Goal: Task Accomplishment & Management: Manage account settings

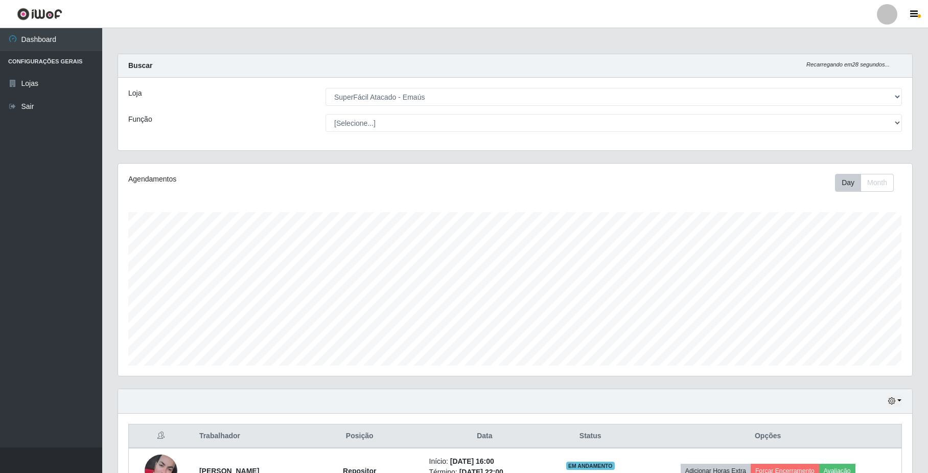
select select "407"
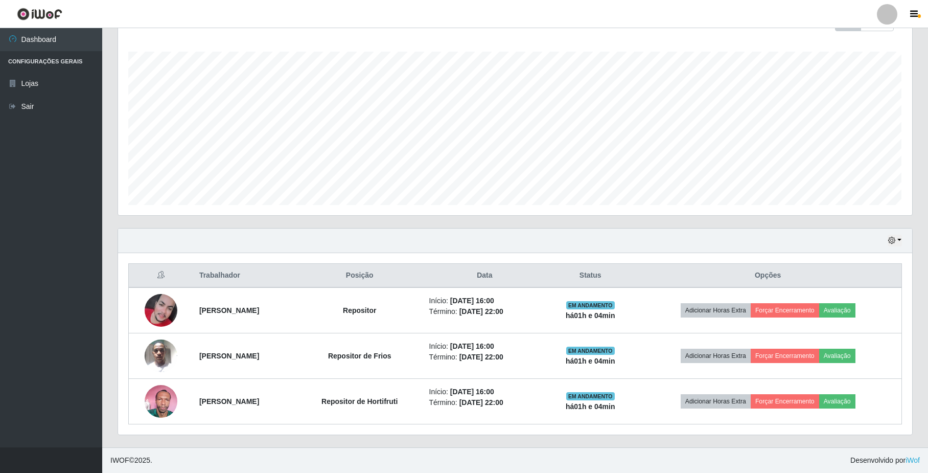
scroll to position [213, 794]
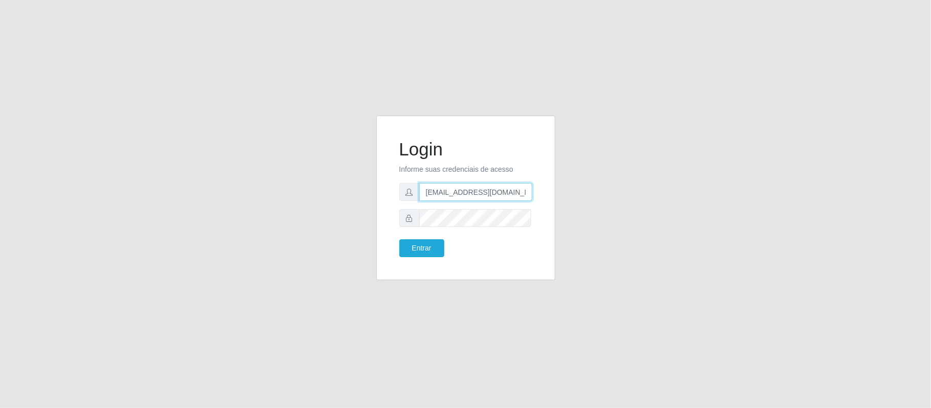
scroll to position [0, 3]
drag, startPoint x: 422, startPoint y: 194, endPoint x: 584, endPoint y: 194, distance: 161.5
click at [584, 194] on div "Login Informe suas credenciais de acesso [EMAIL_ADDRESS][DOMAIN_NAME] Entrar" at bounding box center [465, 204] width 583 height 177
type input "[EMAIL_ADDRESS][DOMAIN_NAME]"
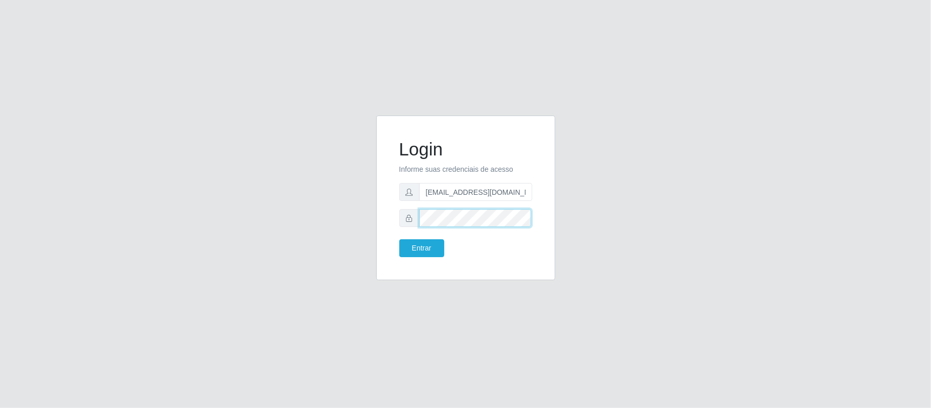
click at [551, 223] on div "Login Informe suas credenciais de acesso [EMAIL_ADDRESS][DOMAIN_NAME] Entrar" at bounding box center [465, 198] width 179 height 165
click at [399, 239] on button "Entrar" at bounding box center [421, 248] width 45 height 18
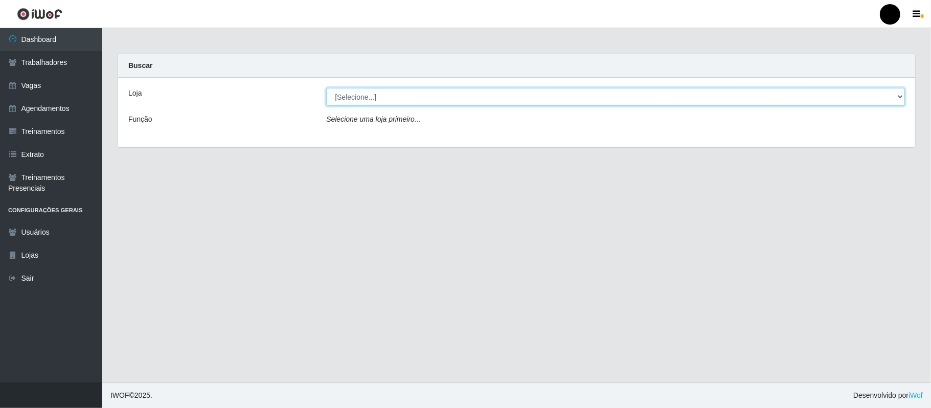
click at [354, 99] on select "[Selecione...] SuperFácil Atacado - Emaús" at bounding box center [615, 97] width 579 height 18
select select "407"
click at [326, 88] on select "[Selecione...] SuperFácil Atacado - Emaús" at bounding box center [615, 97] width 579 height 18
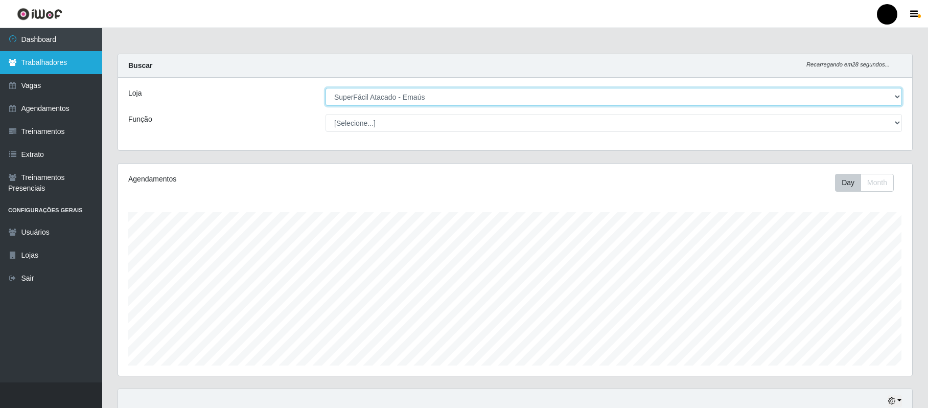
scroll to position [213, 794]
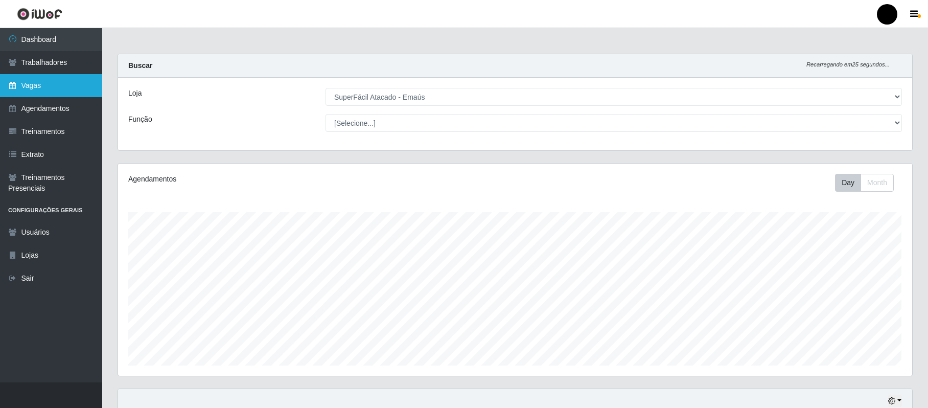
click at [49, 82] on link "Vagas" at bounding box center [51, 85] width 102 height 23
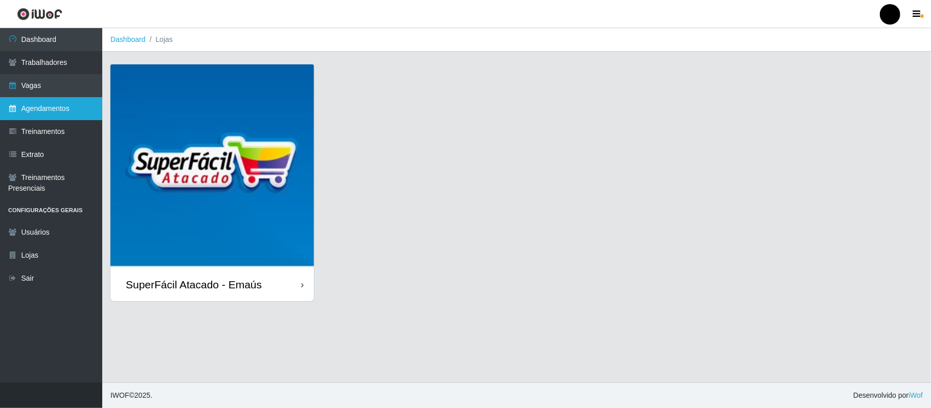
click at [53, 108] on link "Agendamentos" at bounding box center [51, 108] width 102 height 23
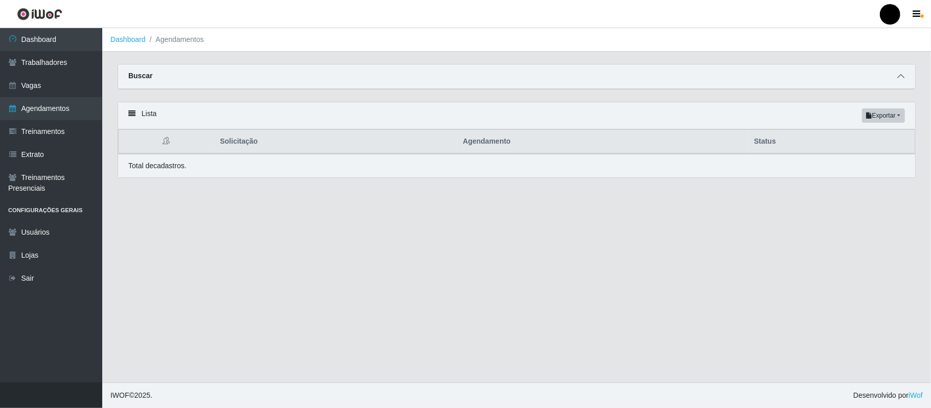
click at [905, 75] on span at bounding box center [901, 77] width 12 height 12
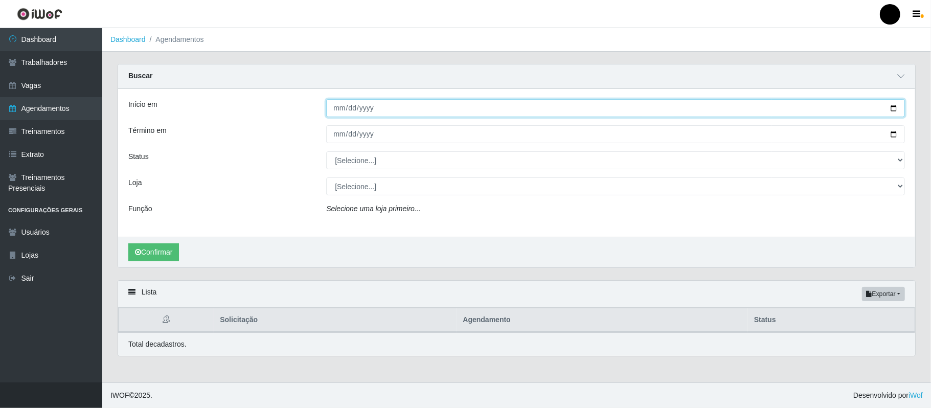
click at [896, 106] on input "Início em" at bounding box center [615, 108] width 579 height 18
type input "[DATE]"
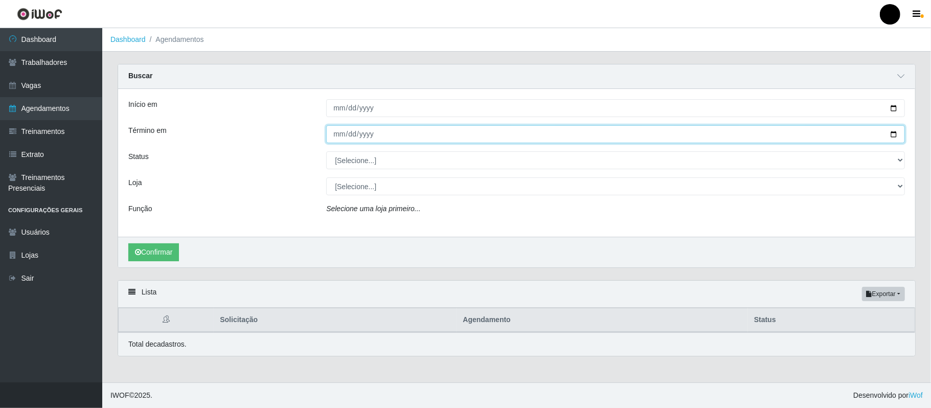
click at [889, 135] on input "Término em" at bounding box center [615, 134] width 579 height 18
type input "[DATE]"
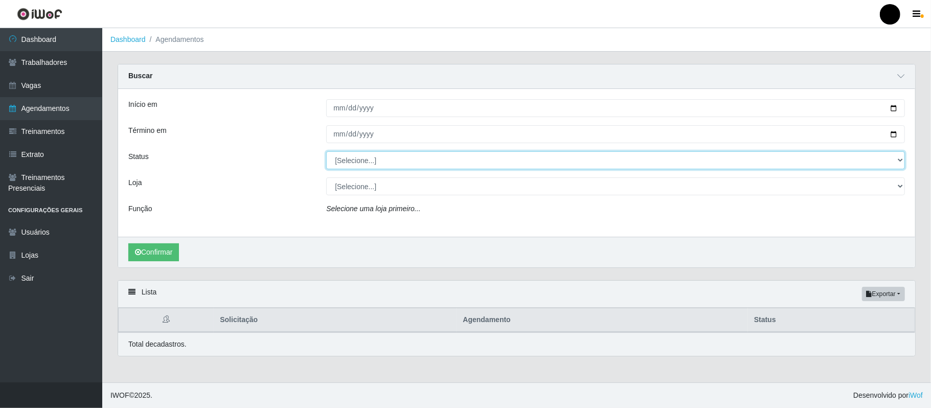
click at [352, 159] on select "[Selecione...] AGENDADO AGUARDANDO LIBERAR EM ANDAMENTO EM REVISÃO FINALIZADO C…" at bounding box center [615, 160] width 579 height 18
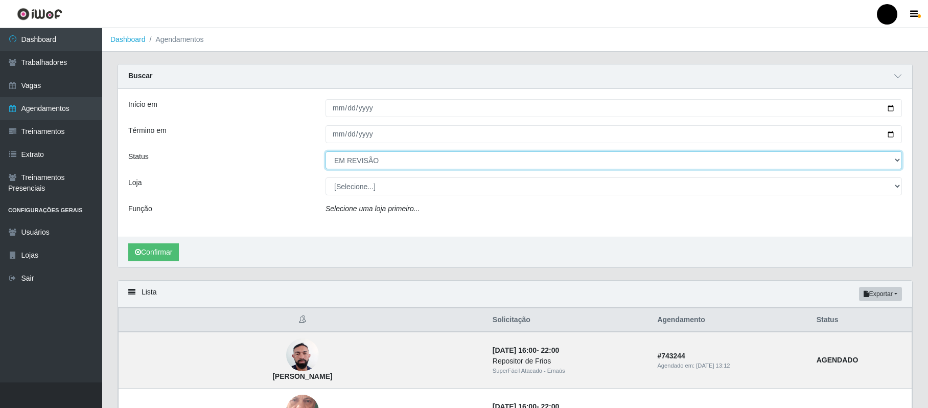
click at [326, 152] on select "[Selecione...] AGENDADO AGUARDANDO LIBERAR EM ANDAMENTO EM REVISÃO FINALIZADO C…" at bounding box center [614, 160] width 577 height 18
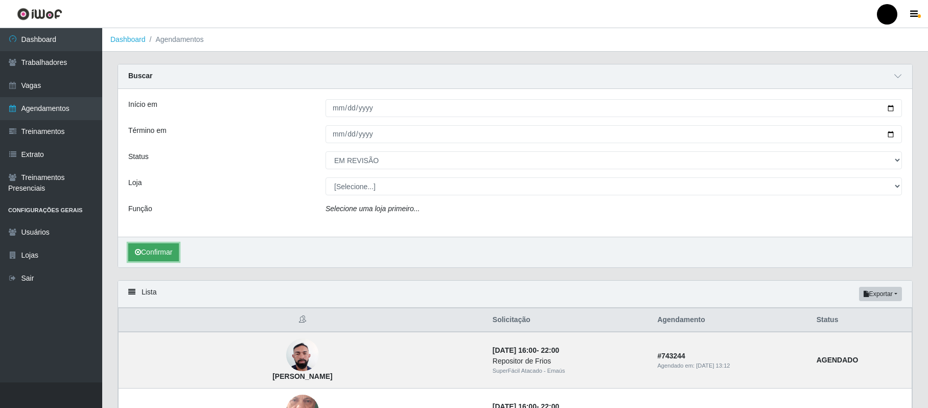
click at [148, 244] on button "Confirmar" at bounding box center [153, 252] width 51 height 18
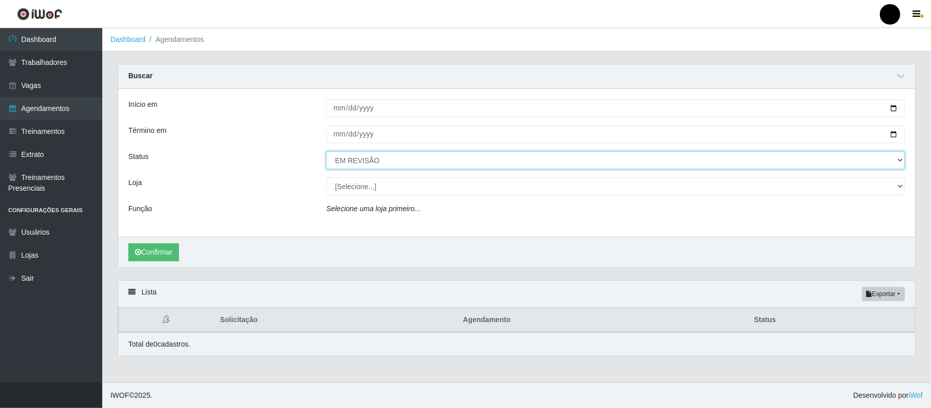
click at [900, 159] on select "[Selecione...] AGENDADO AGUARDANDO LIBERAR EM ANDAMENTO EM REVISÃO FINALIZADO C…" at bounding box center [615, 160] width 579 height 18
select select "EM ANDAMENTO"
click at [326, 152] on select "[Selecione...] AGENDADO AGUARDANDO LIBERAR EM ANDAMENTO EM REVISÃO FINALIZADO C…" at bounding box center [615, 160] width 579 height 18
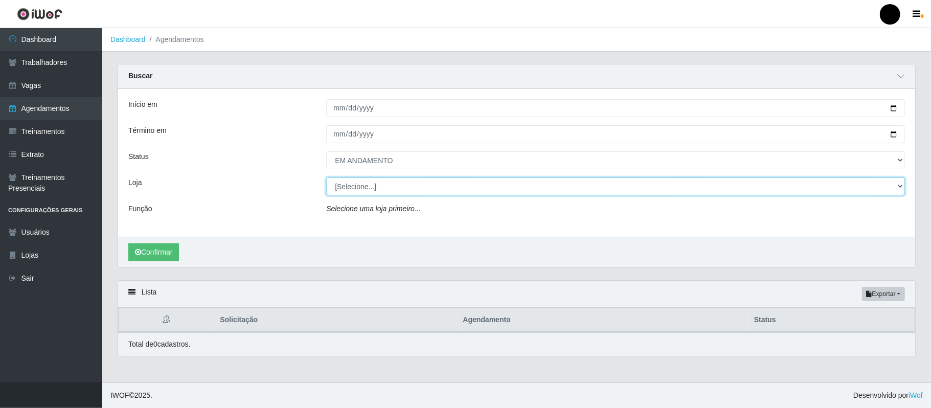
click at [390, 193] on select "[Selecione...] SuperFácil Atacado - Emaús" at bounding box center [615, 186] width 579 height 18
select select "407"
click at [326, 178] on select "[Selecione...] SuperFácil Atacado - Emaús" at bounding box center [615, 186] width 579 height 18
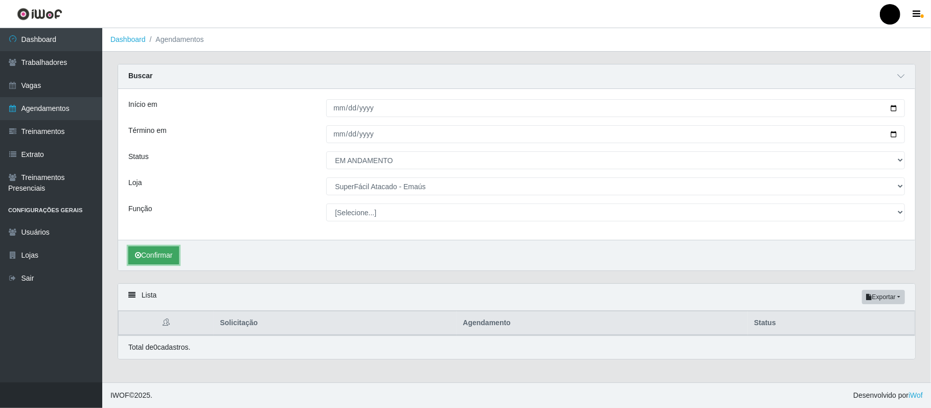
click at [165, 254] on button "Confirmar" at bounding box center [153, 255] width 51 height 18
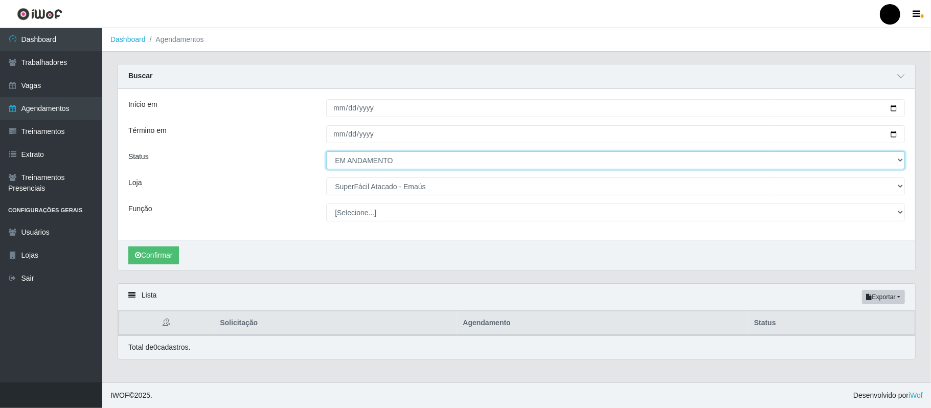
click at [397, 166] on select "[Selecione...] AGENDADO AGUARDANDO LIBERAR EM ANDAMENTO EM REVISÃO FINALIZADO C…" at bounding box center [615, 160] width 579 height 18
click at [326, 152] on select "[Selecione...] AGENDADO AGUARDANDO LIBERAR EM ANDAMENTO EM REVISÃO FINALIZADO C…" at bounding box center [615, 160] width 579 height 18
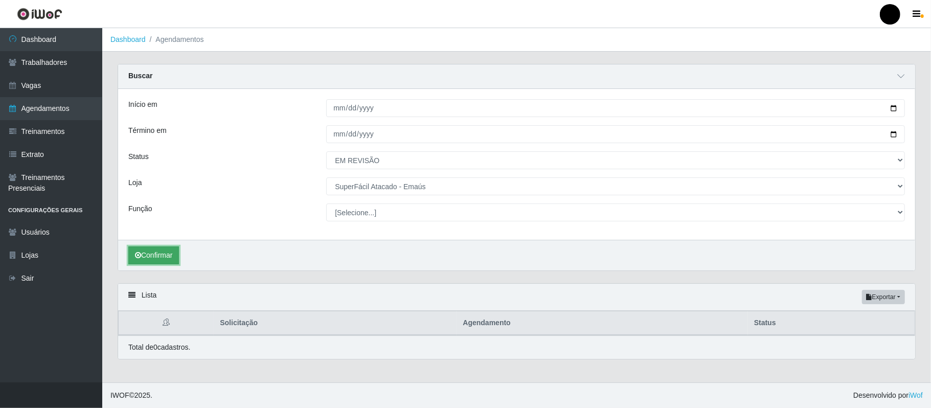
click at [155, 262] on button "Confirmar" at bounding box center [153, 255] width 51 height 18
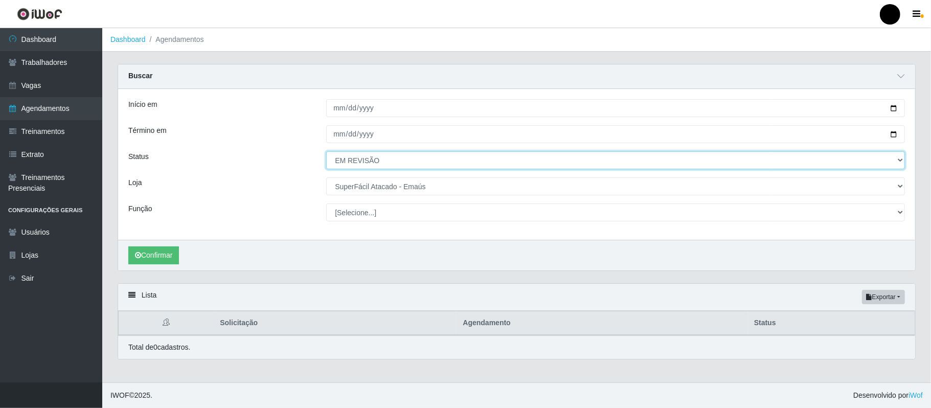
click at [401, 169] on select "[Selecione...] AGENDADO AGUARDANDO LIBERAR EM ANDAMENTO EM REVISÃO FINALIZADO C…" at bounding box center [615, 160] width 579 height 18
select select "FINALIZADO"
click at [326, 152] on select "[Selecione...] AGENDADO AGUARDANDO LIBERAR EM ANDAMENTO EM REVISÃO FINALIZADO C…" at bounding box center [615, 160] width 579 height 18
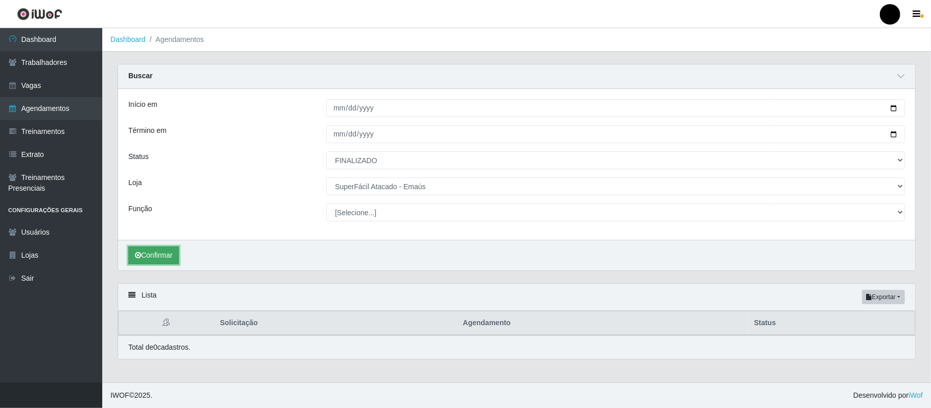
click at [162, 252] on button "Confirmar" at bounding box center [153, 255] width 51 height 18
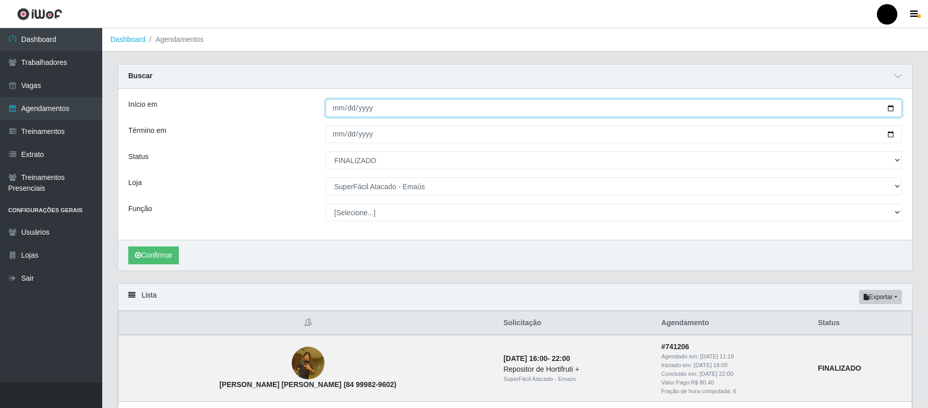
drag, startPoint x: 894, startPoint y: 108, endPoint x: 808, endPoint y: 116, distance: 86.2
click at [893, 108] on input "[DATE]" at bounding box center [614, 108] width 577 height 18
type input "[DATE]"
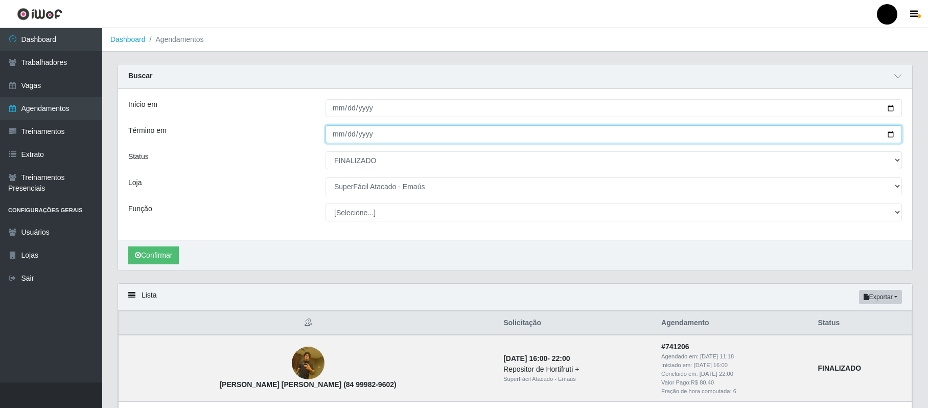
click at [891, 135] on input "[DATE]" at bounding box center [614, 134] width 577 height 18
type input "[DATE]"
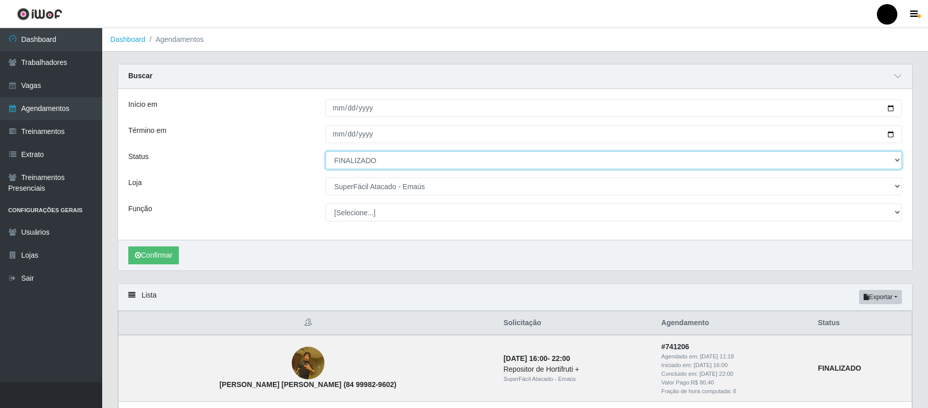
click at [390, 166] on select "[Selecione...] AGENDADO AGUARDANDO LIBERAR EM ANDAMENTO EM REVISÃO FINALIZADO C…" at bounding box center [614, 160] width 577 height 18
select select "[Selecione...]"
click at [326, 152] on select "[Selecione...] AGENDADO AGUARDANDO LIBERAR EM ANDAMENTO EM REVISÃO FINALIZADO C…" at bounding box center [614, 160] width 577 height 18
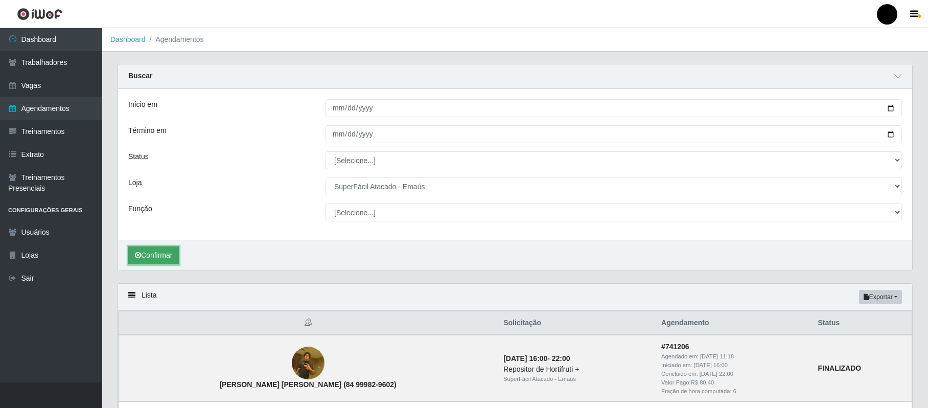
click at [162, 252] on button "Confirmar" at bounding box center [153, 255] width 51 height 18
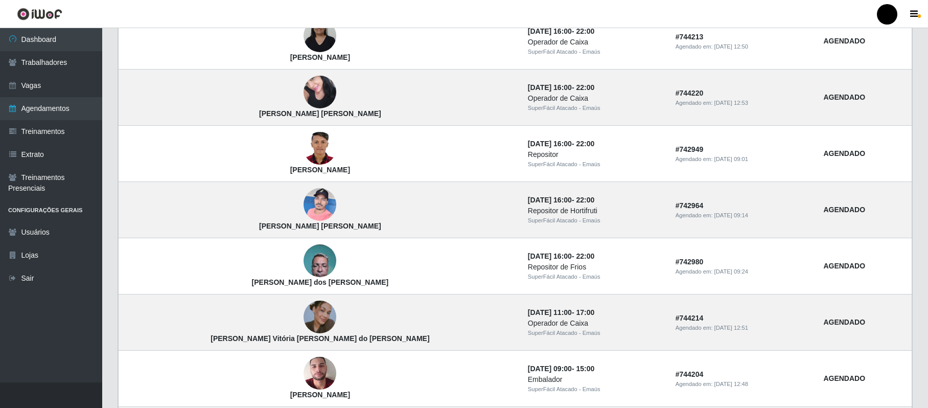
scroll to position [573, 0]
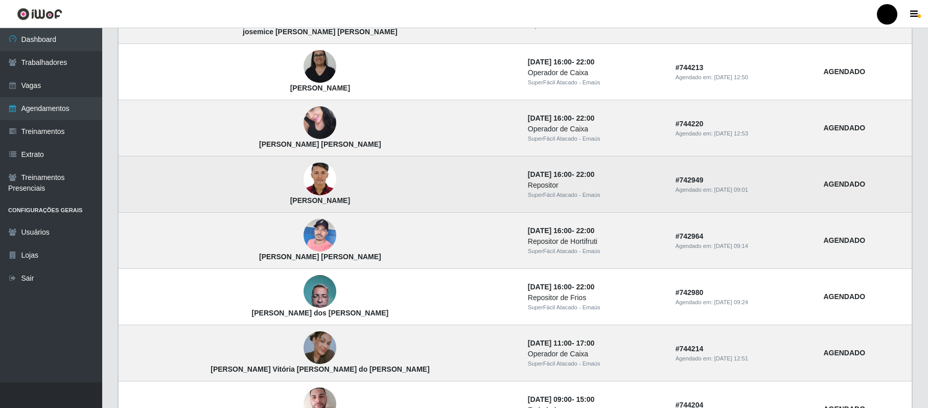
click at [304, 185] on img at bounding box center [320, 179] width 33 height 46
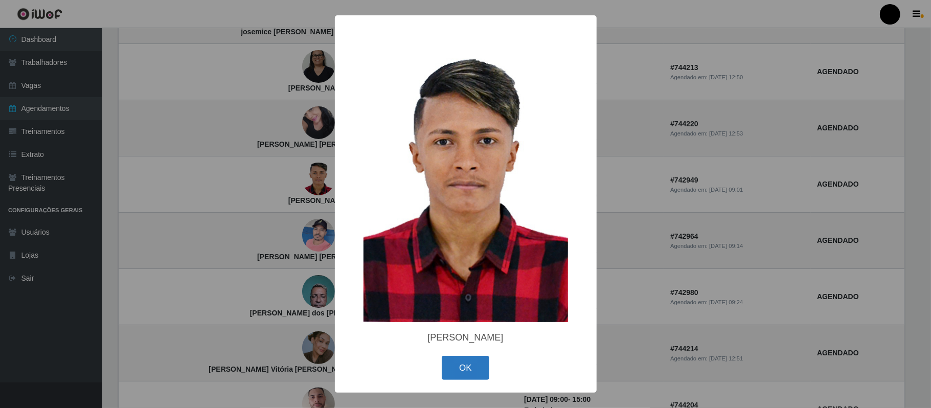
click at [468, 362] on button "OK" at bounding box center [466, 368] width 48 height 24
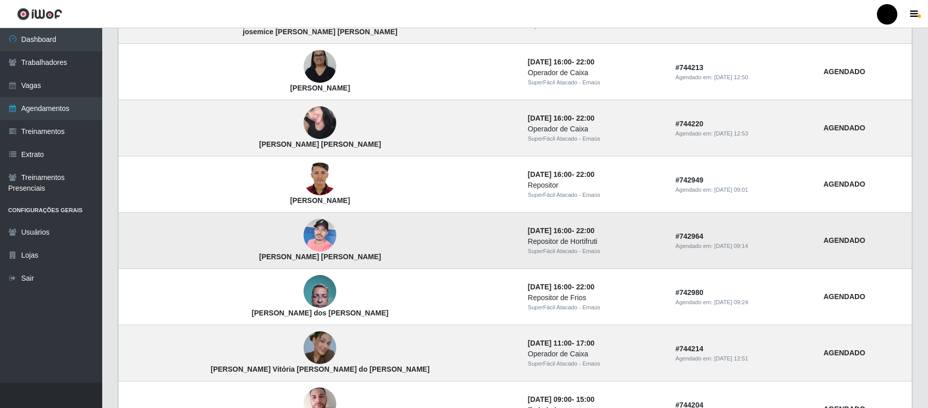
click at [304, 239] on img at bounding box center [320, 235] width 33 height 43
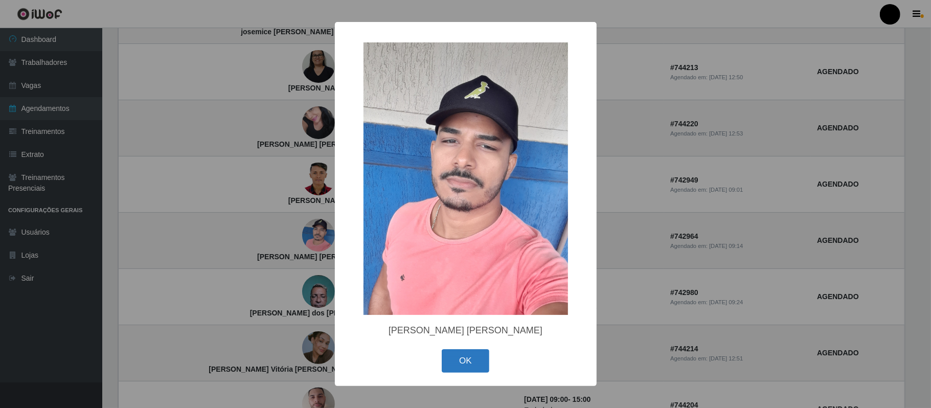
click at [467, 362] on button "OK" at bounding box center [466, 361] width 48 height 24
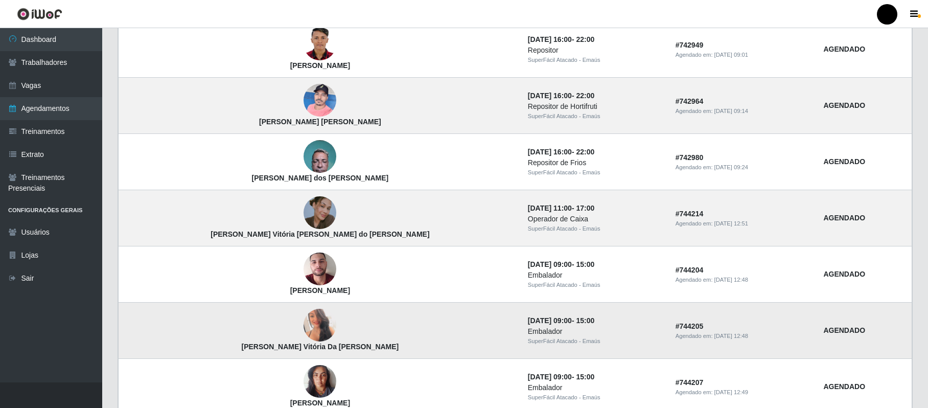
scroll to position [708, 0]
click at [304, 323] on img at bounding box center [320, 324] width 33 height 46
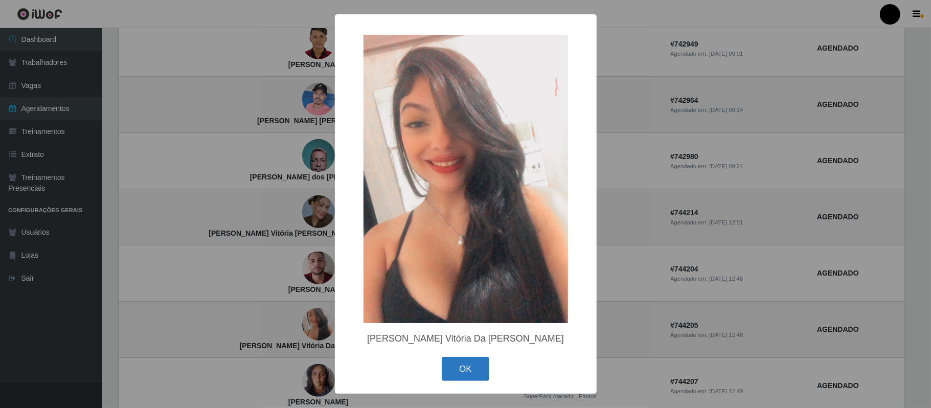
click at [462, 369] on button "OK" at bounding box center [466, 369] width 48 height 24
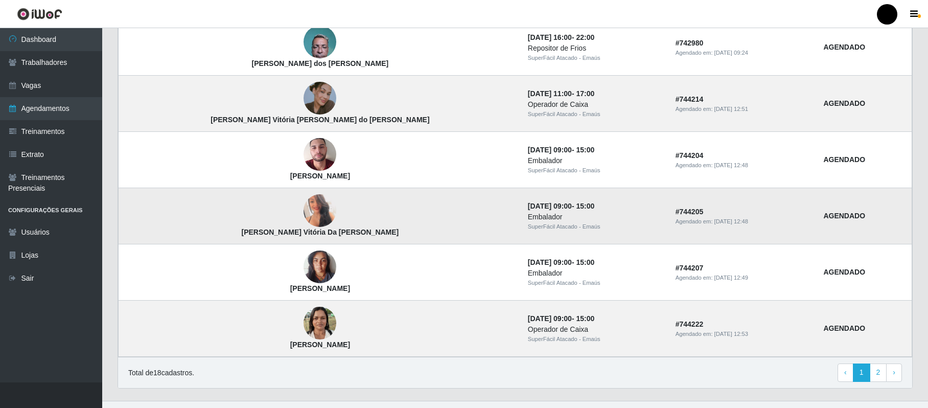
scroll to position [845, 0]
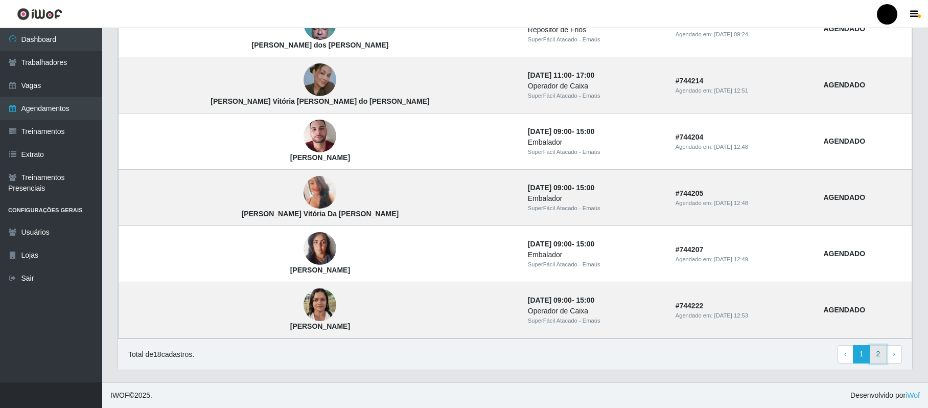
click at [876, 354] on link "2" at bounding box center [878, 354] width 17 height 18
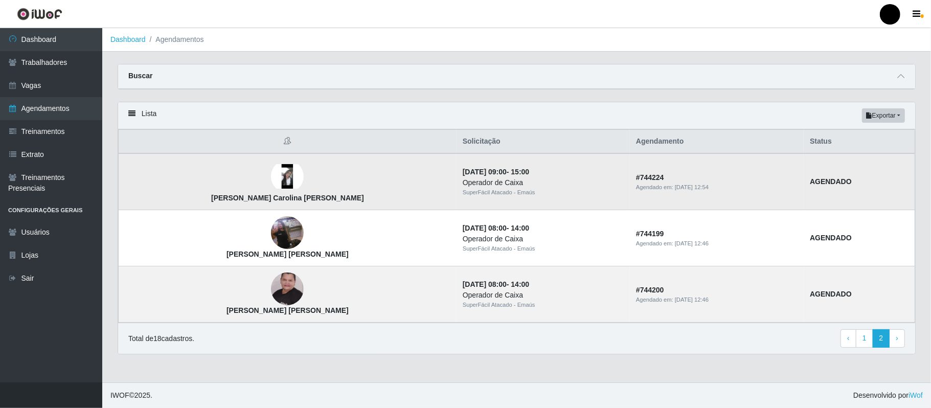
click at [271, 173] on img at bounding box center [287, 176] width 33 height 25
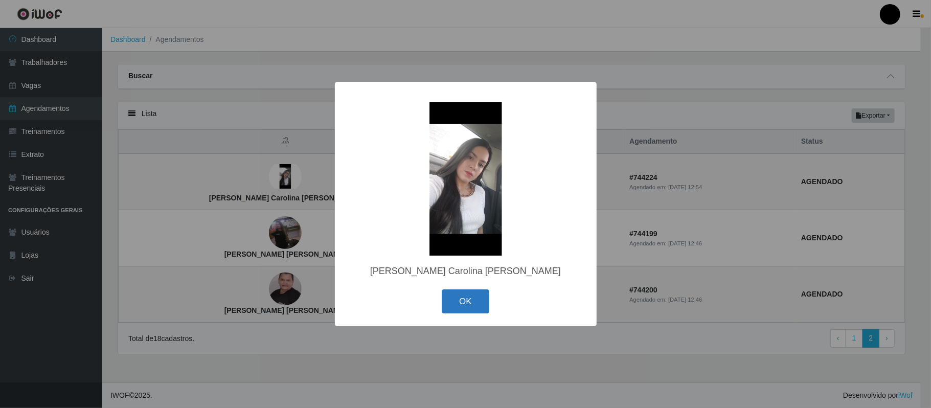
click at [461, 301] on button "OK" at bounding box center [466, 301] width 48 height 24
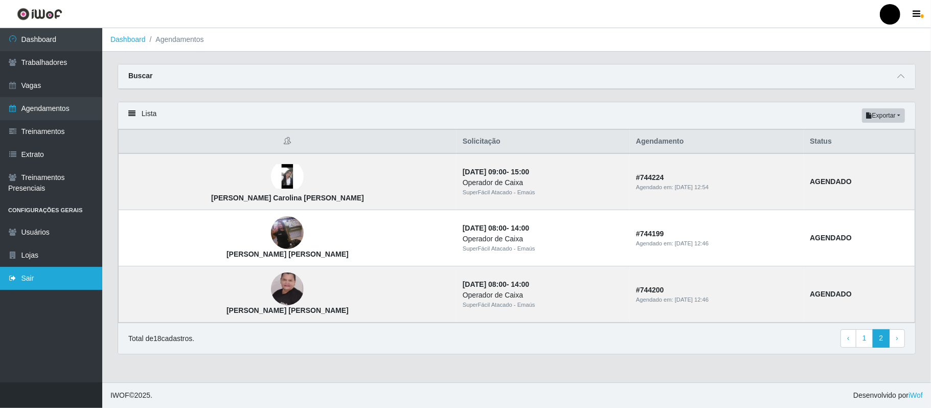
click at [30, 277] on link "Sair" at bounding box center [51, 278] width 102 height 23
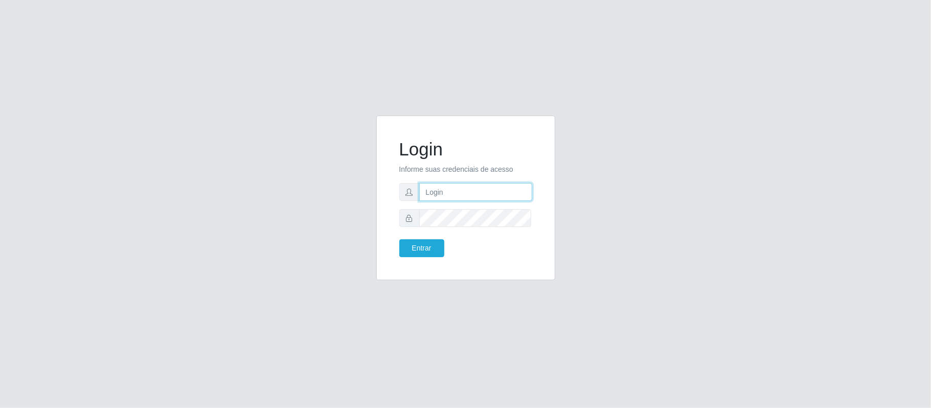
type input "geovanamatias2015@gmail.com"
